Goal: Find contact information: Find contact information

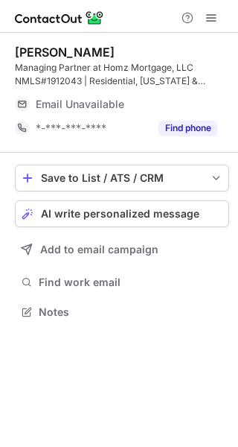
scroll to position [293, 238]
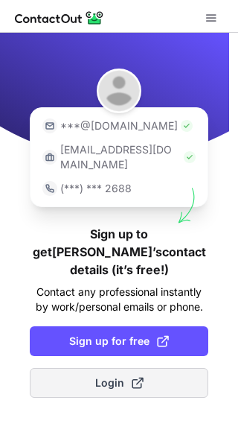
click at [124, 375] on span "Login" at bounding box center [119, 382] width 48 height 15
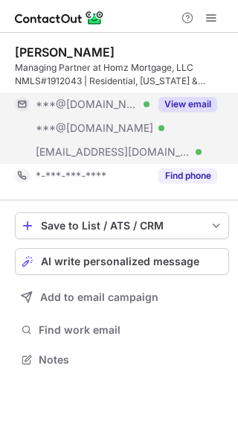
scroll to position [349, 238]
click at [194, 110] on button "View email" at bounding box center [188, 104] width 59 height 15
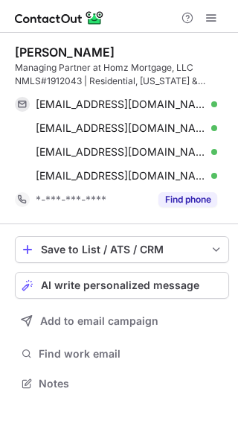
scroll to position [373, 238]
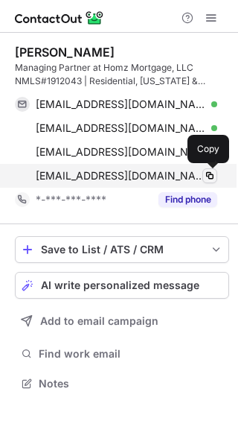
click at [212, 176] on span at bounding box center [210, 176] width 12 height 12
